Goal: Information Seeking & Learning: Learn about a topic

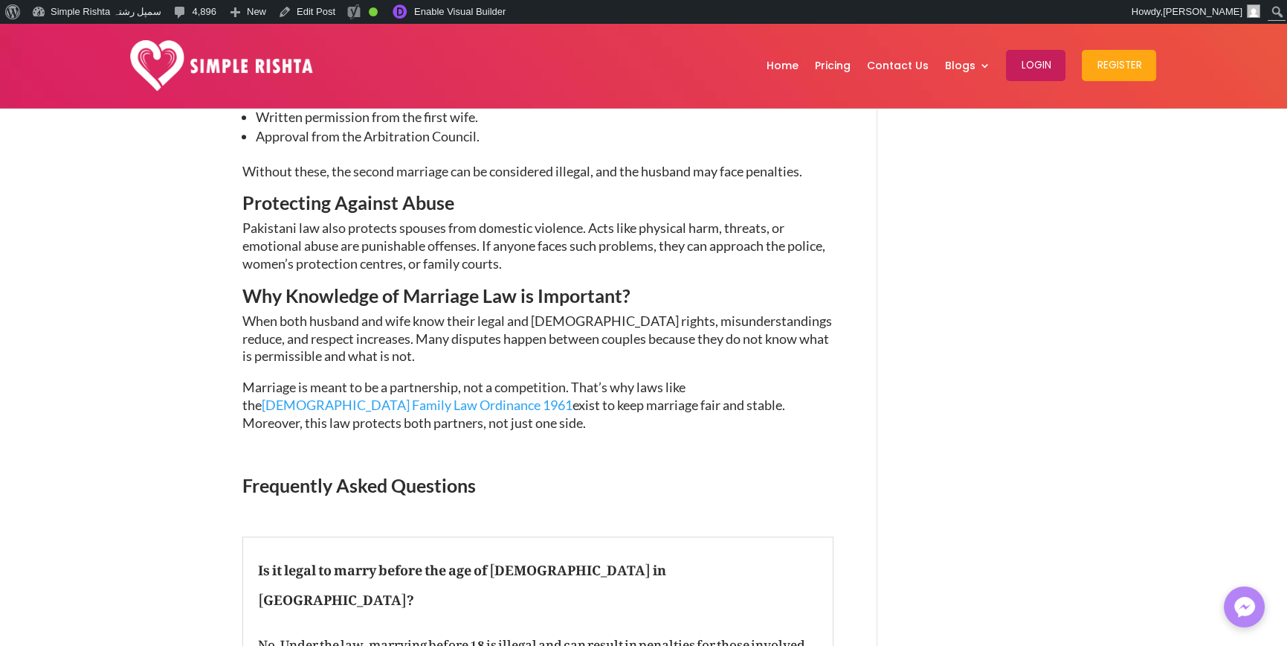
scroll to position [2603, 0]
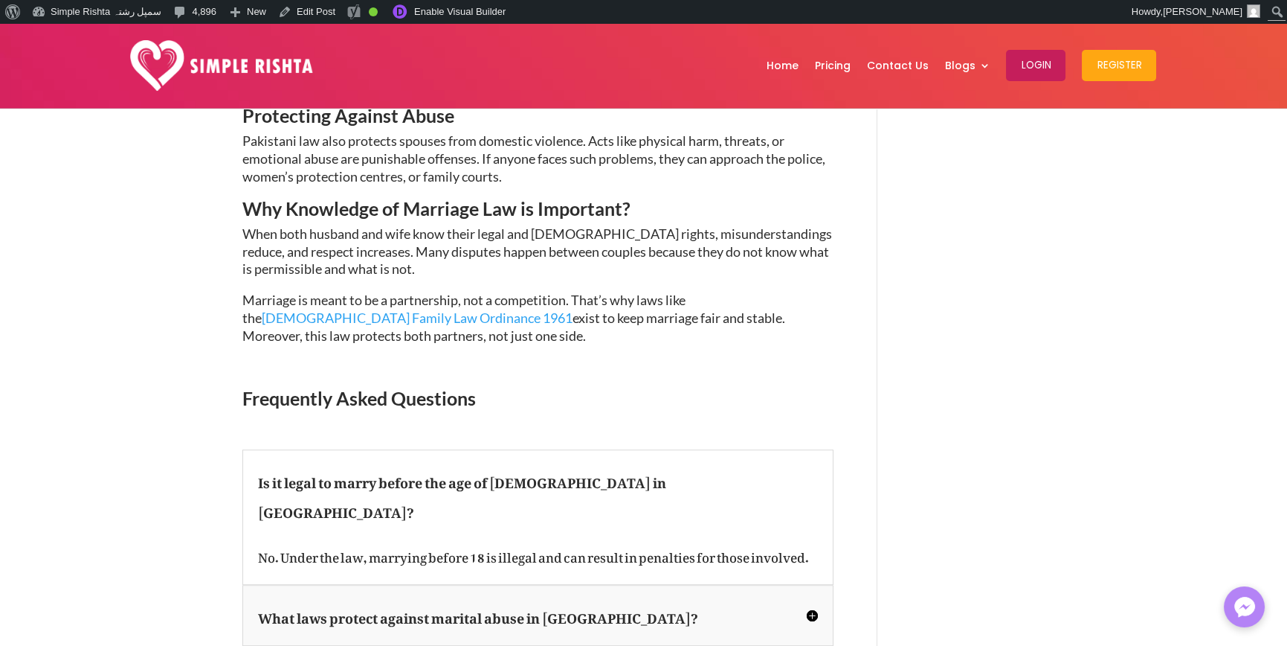
drag, startPoint x: 324, startPoint y: 283, endPoint x: 230, endPoint y: 248, distance: 100.0
click at [349, 292] on p "Marriage is meant to be a partnership, not a competition. That’s why laws like …" at bounding box center [537, 325] width 591 height 66
click at [309, 309] on span "exist to keep marriage fair and stable. Moreover, this law protects both partne…" at bounding box center [513, 326] width 543 height 34
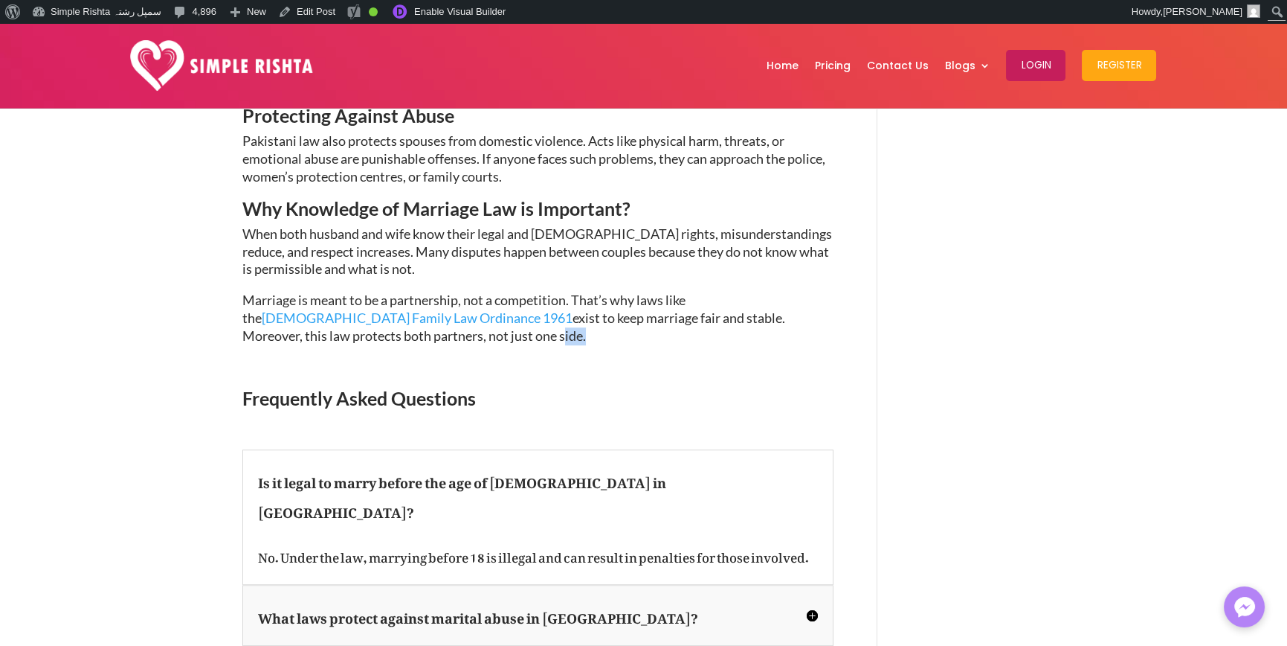
click at [309, 309] on span "exist to keep marriage fair and stable. Moreover, this law protects both partne…" at bounding box center [513, 326] width 543 height 34
click at [352, 292] on p "Marriage is meant to be a partnership, not a competition. That’s why laws like …" at bounding box center [537, 325] width 591 height 66
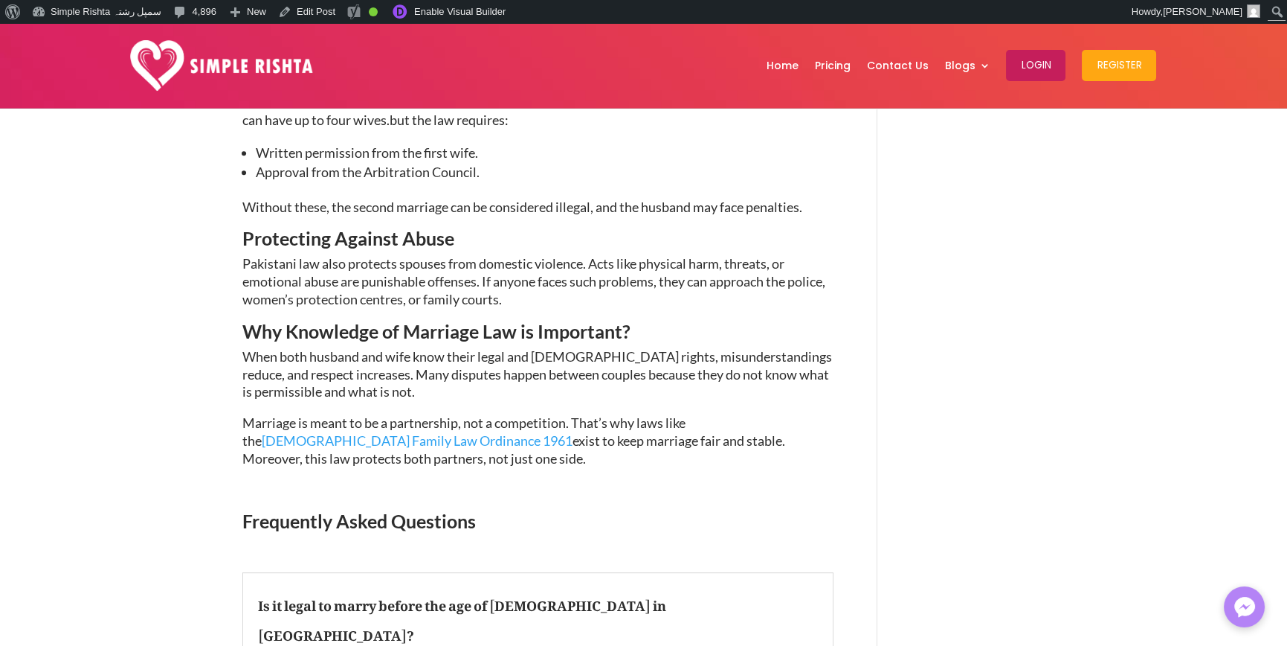
scroll to position [2454, 0]
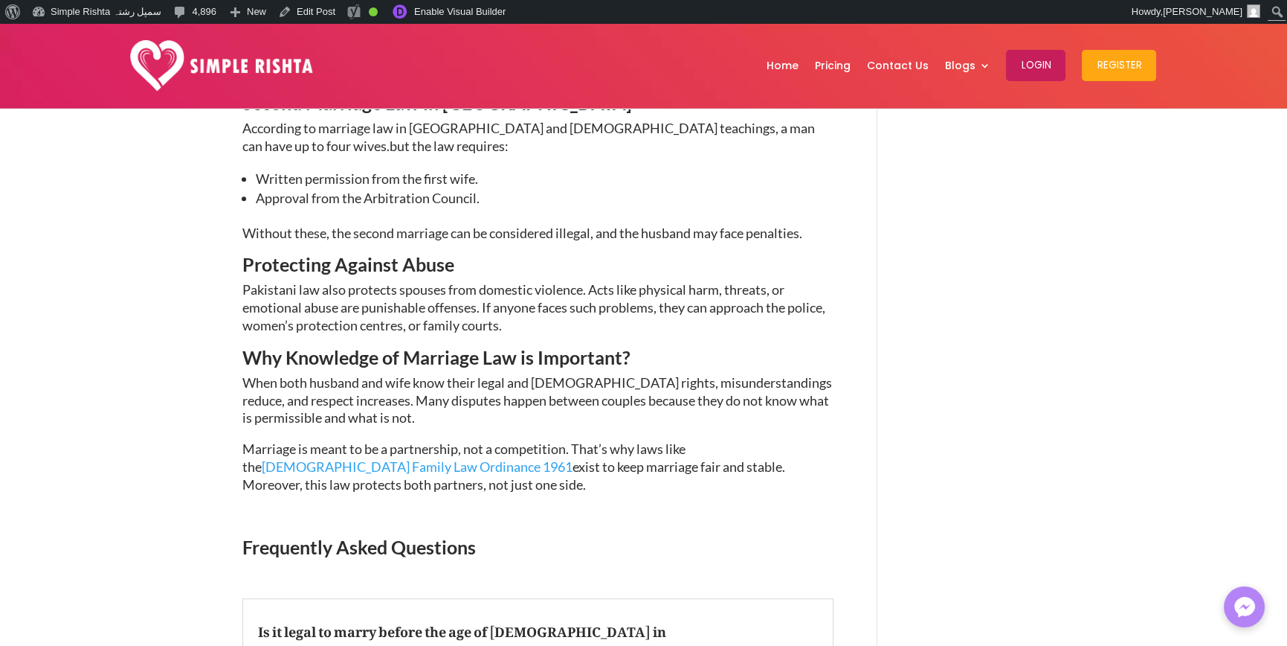
drag, startPoint x: 241, startPoint y: 303, endPoint x: 513, endPoint y: 446, distance: 307.4
click at [332, 440] on p "Marriage is meant to be a partnership, not a competition. That’s why laws like …" at bounding box center [537, 473] width 591 height 66
drag, startPoint x: 343, startPoint y: 437, endPoint x: 204, endPoint y: 305, distance: 192.0
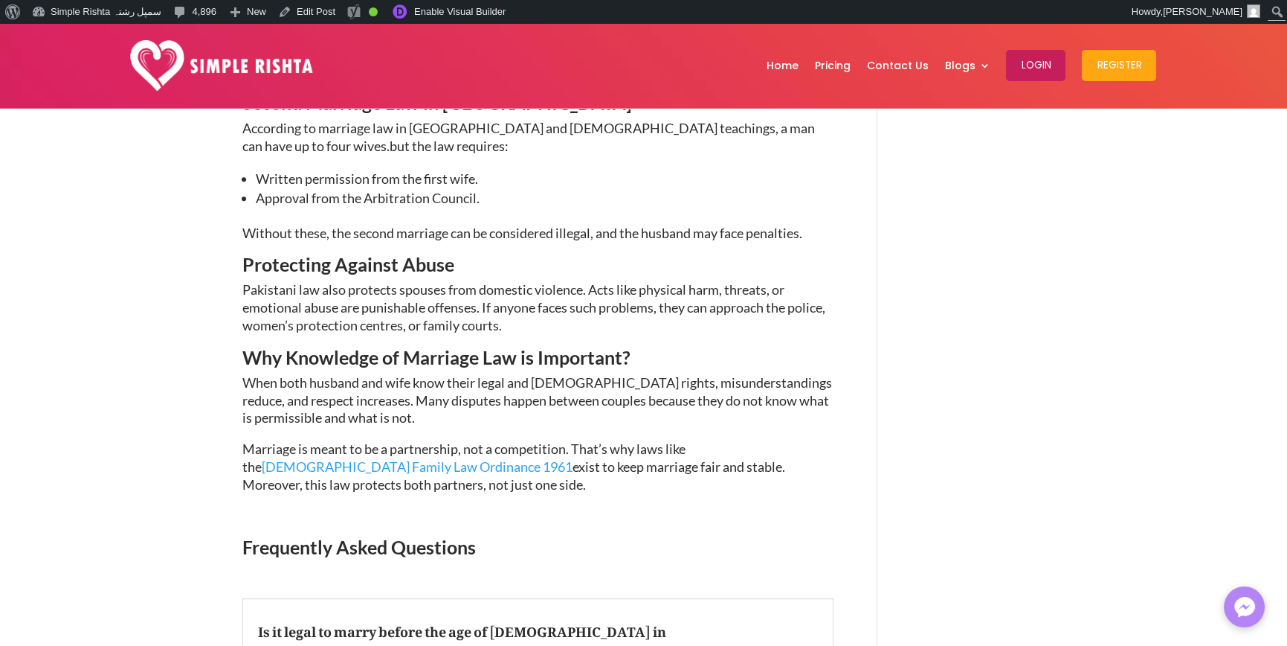
click at [472, 281] on span "Pakistani law also protects spouses from domestic violence. Acts like physical …" at bounding box center [533, 307] width 583 height 52
click at [537, 281] on p "Pakistani law also protects spouses from domestic violence. Acts like physical …" at bounding box center [537, 314] width 591 height 66
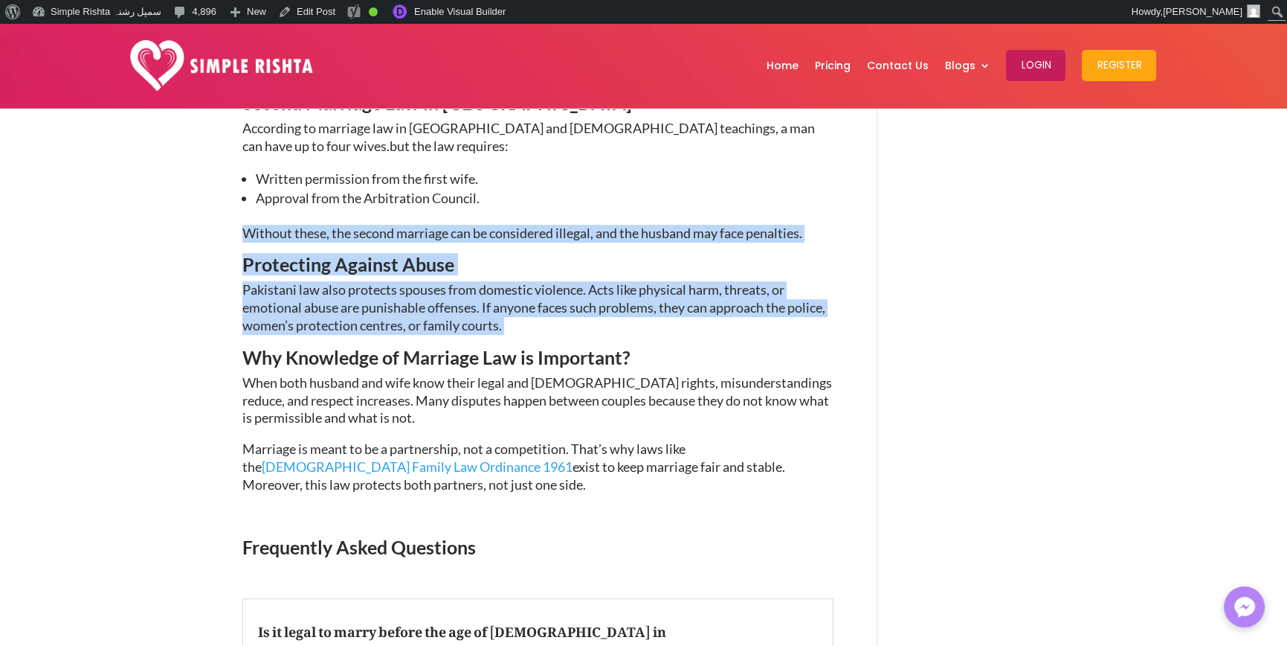
drag, startPoint x: 593, startPoint y: 271, endPoint x: 141, endPoint y: 201, distance: 456.9
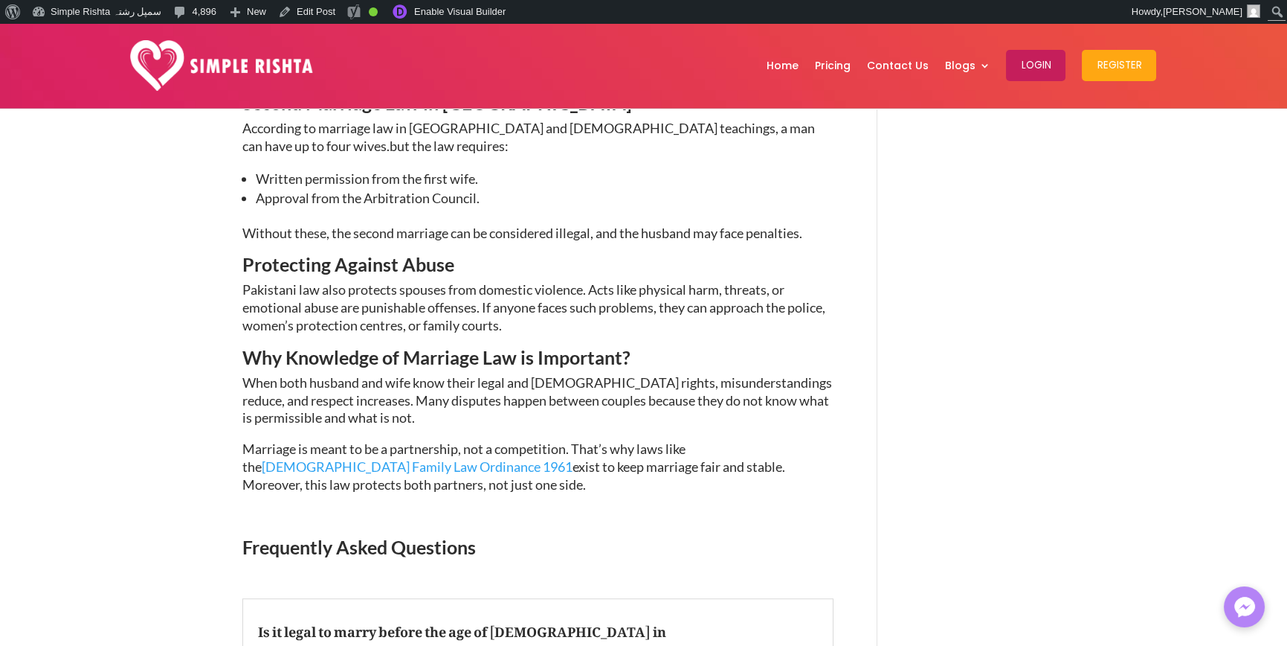
click at [353, 374] on span "When both husband and wife know their legal and Islamic rights, misunderstandin…" at bounding box center [537, 400] width 590 height 52
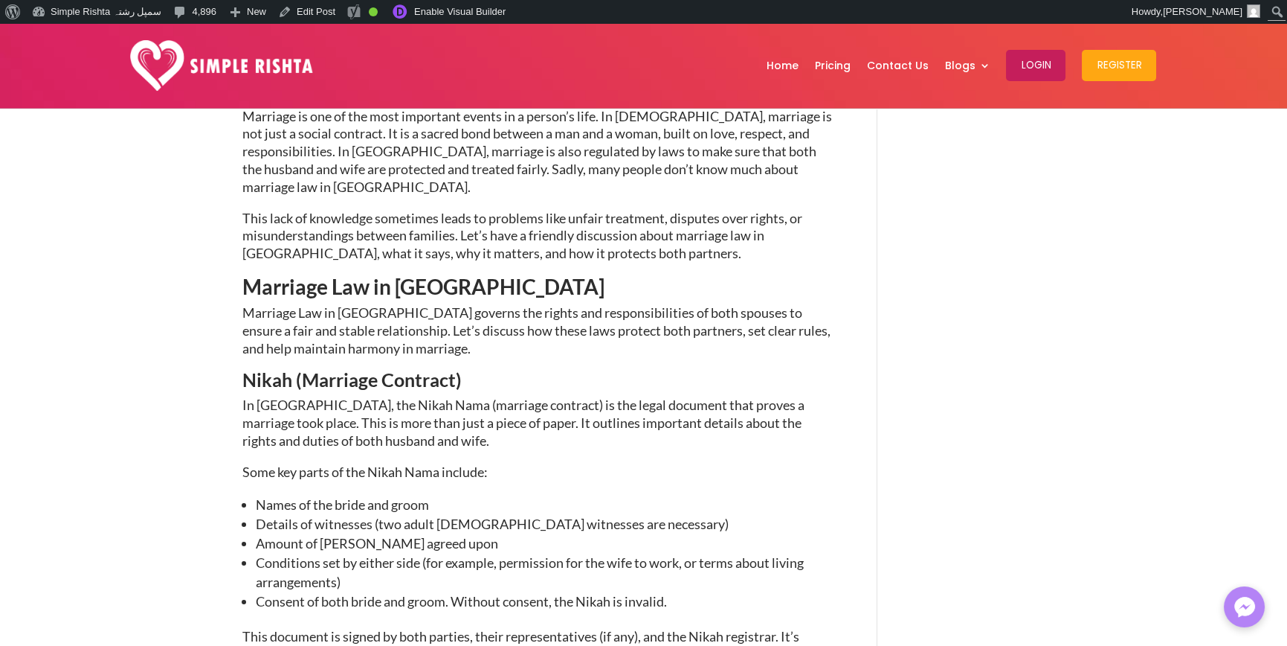
scroll to position [595, 0]
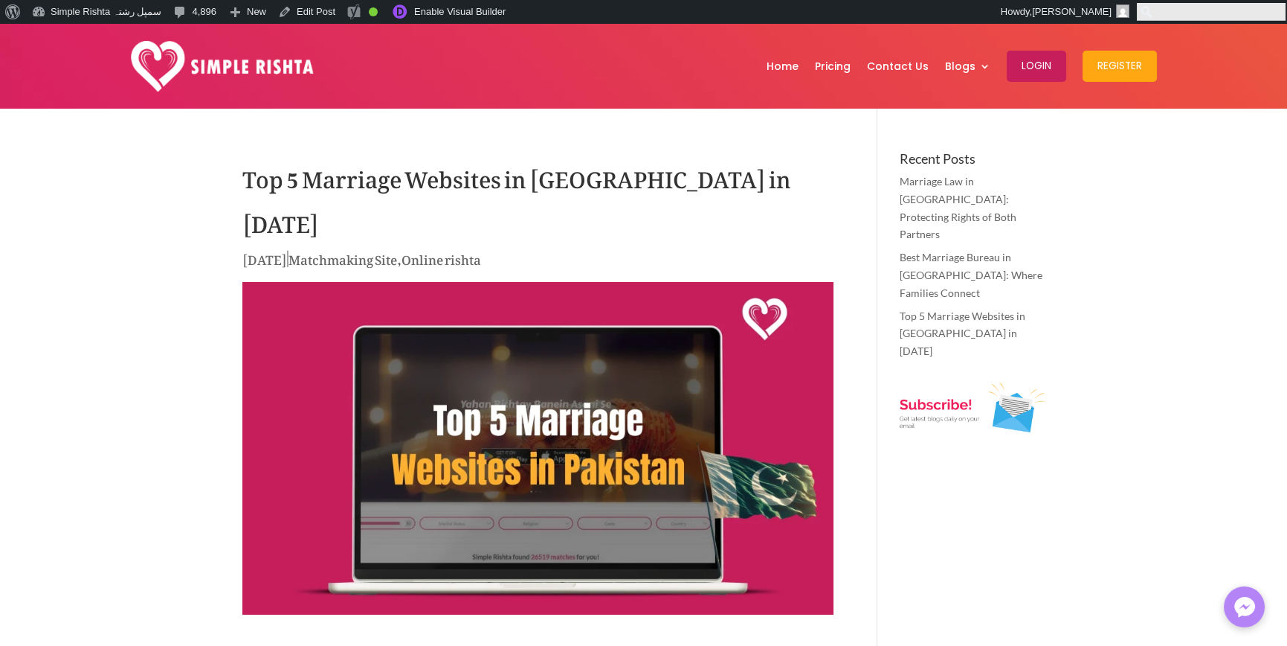
click at [1272, 13] on input "Search" at bounding box center [1211, 12] width 149 height 18
type input "******"
click input "******" at bounding box center [0, 0] width 0 height 0
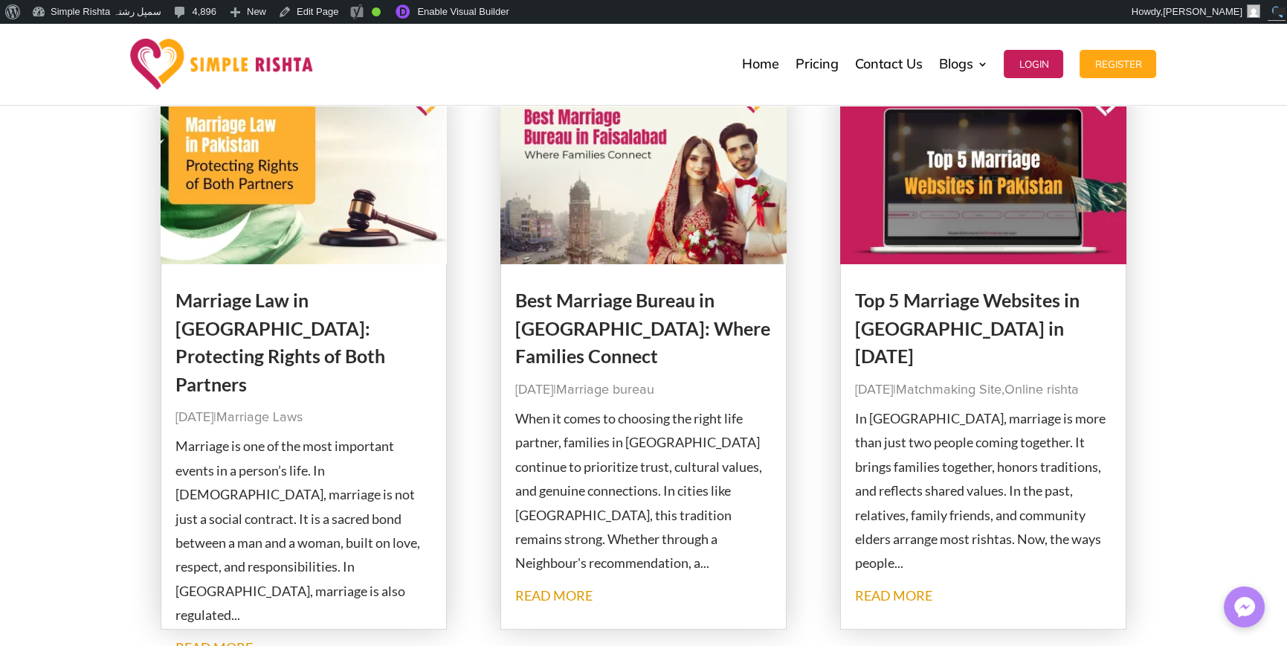
scroll to position [0, 11]
type input "**********"
click input "******" at bounding box center [0, 0] width 0 height 0
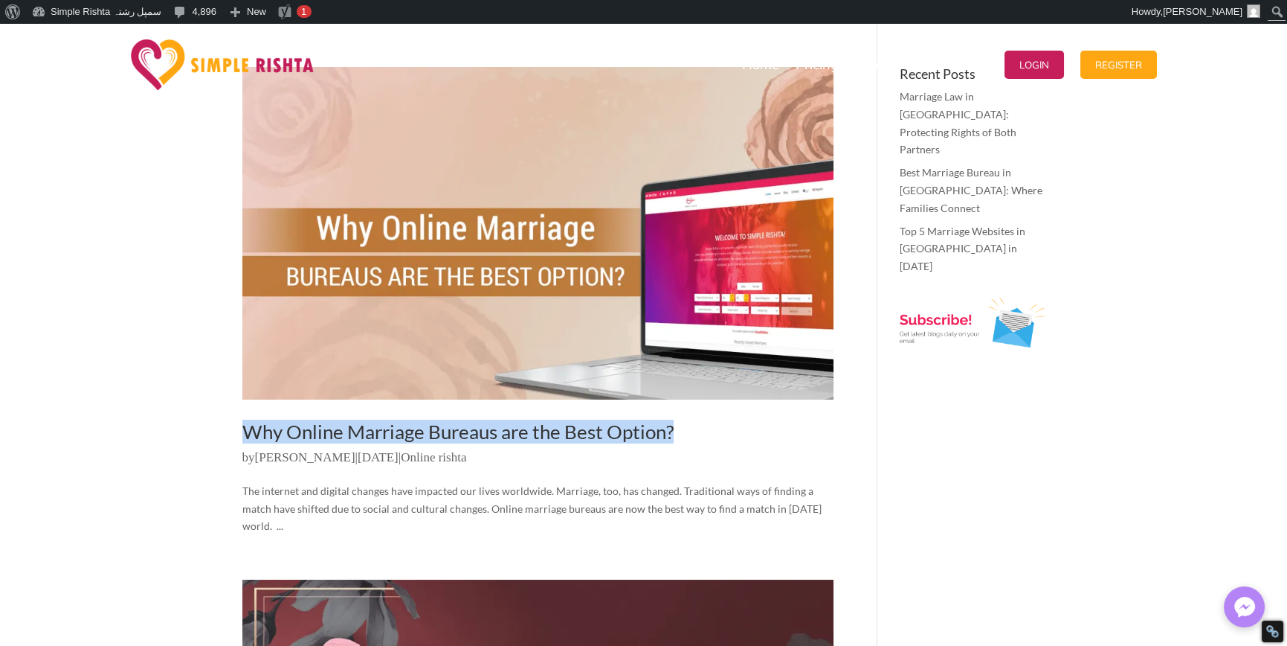
drag, startPoint x: 767, startPoint y: 431, endPoint x: 788, endPoint y: 439, distance: 22.8
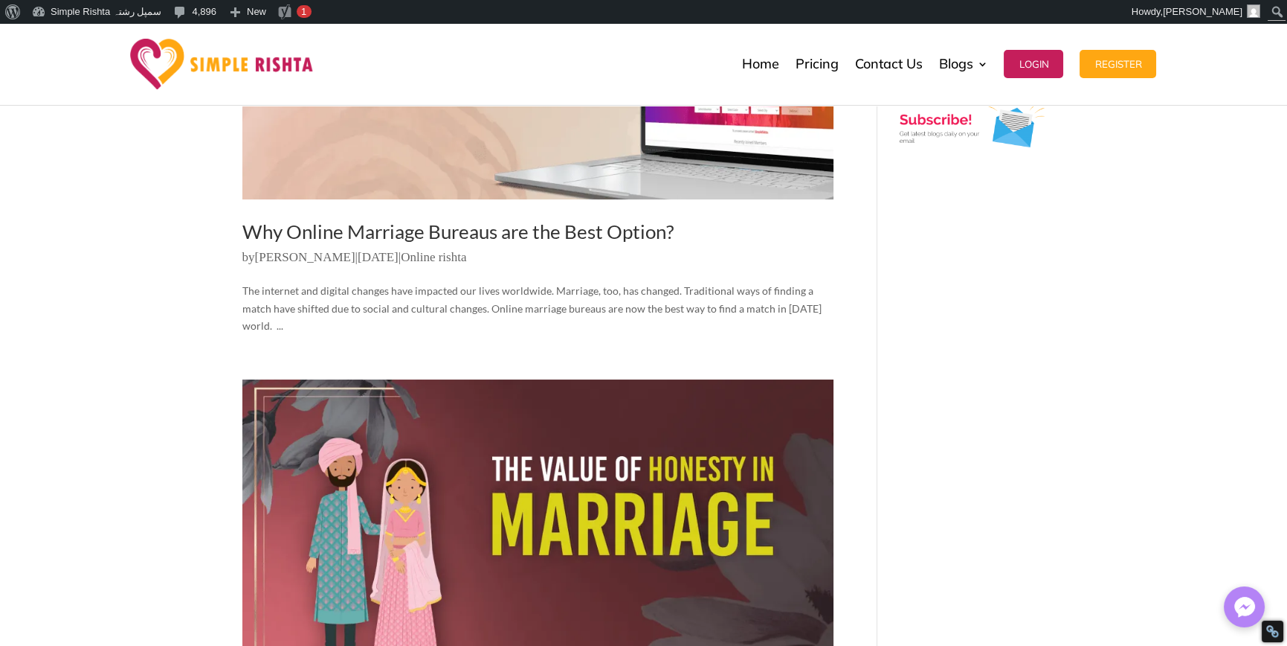
scroll to position [446, 0]
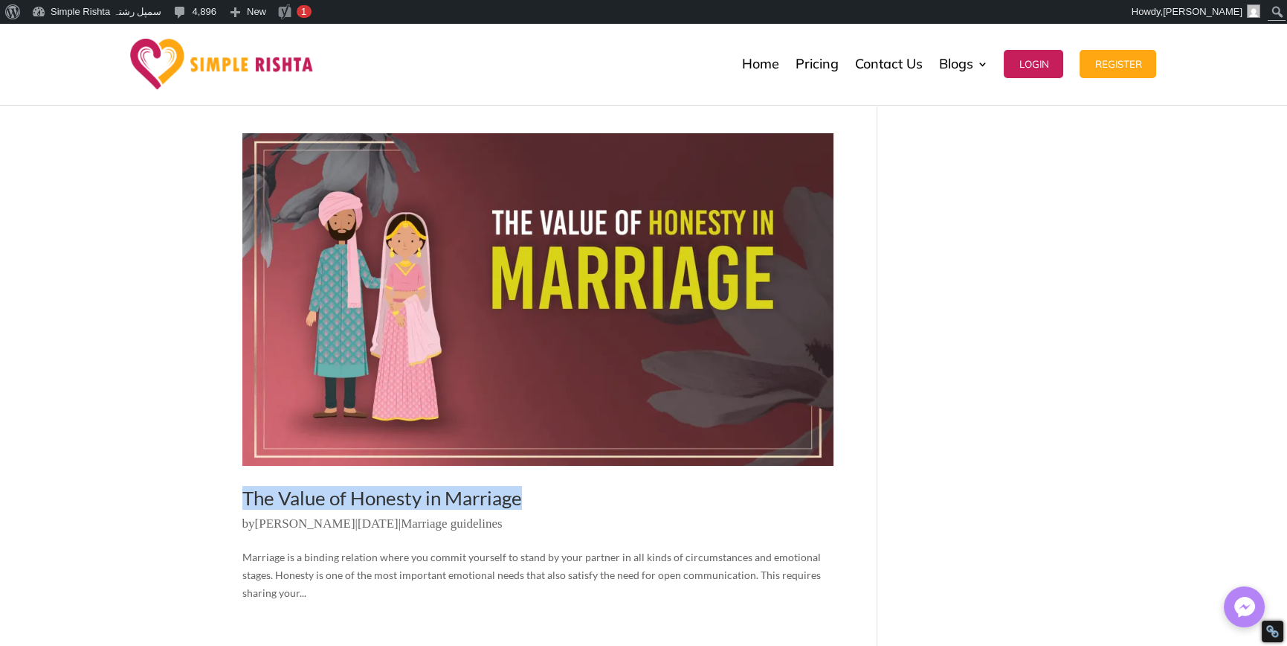
drag, startPoint x: 185, startPoint y: 477, endPoint x: 678, endPoint y: 474, distance: 493.1
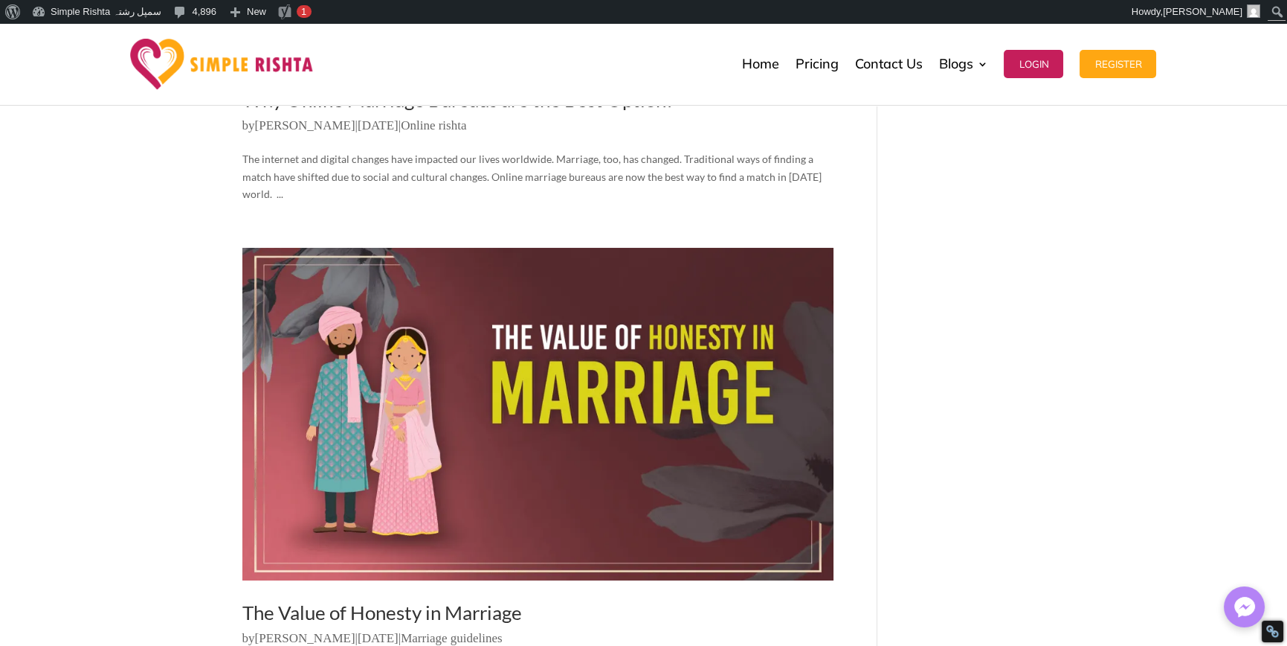
scroll to position [0, 0]
